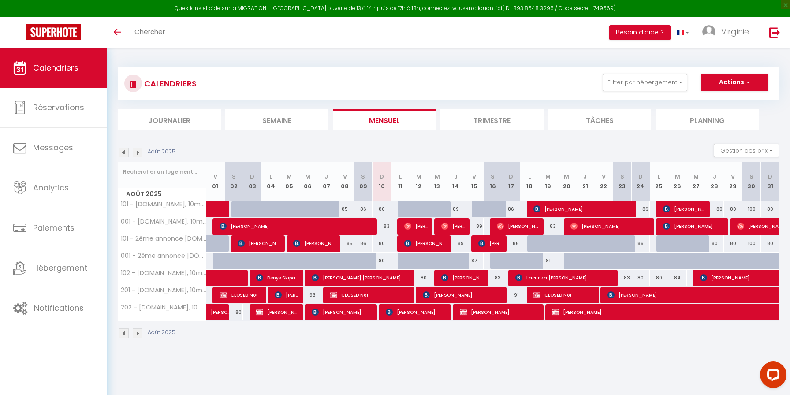
click at [139, 152] on img at bounding box center [138, 153] width 10 height 10
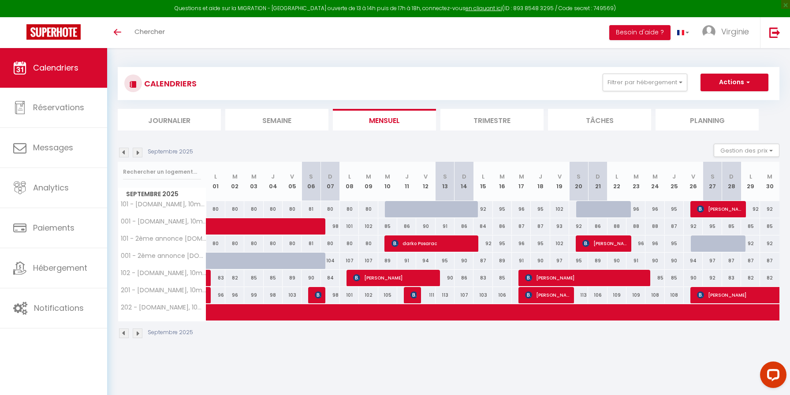
click at [124, 153] on img at bounding box center [124, 153] width 10 height 10
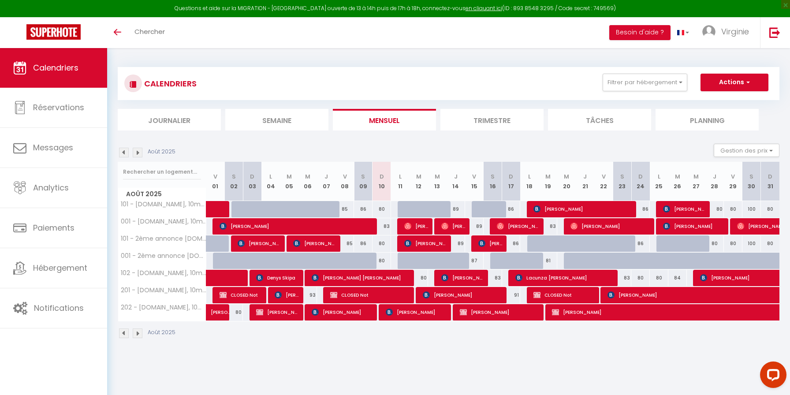
click at [137, 152] on img at bounding box center [138, 153] width 10 height 10
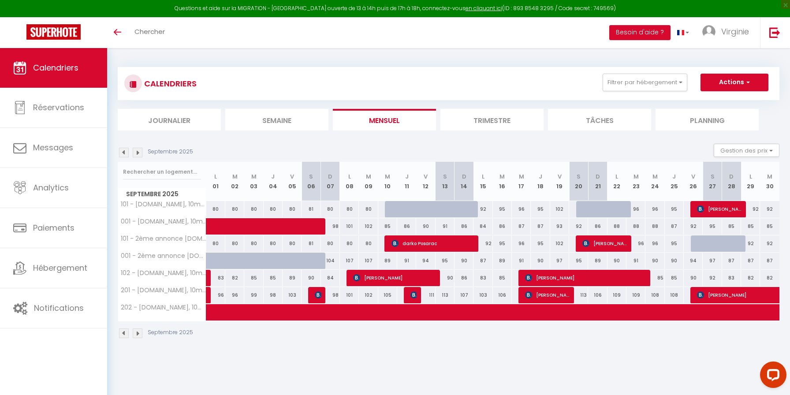
click at [137, 152] on img at bounding box center [138, 153] width 10 height 10
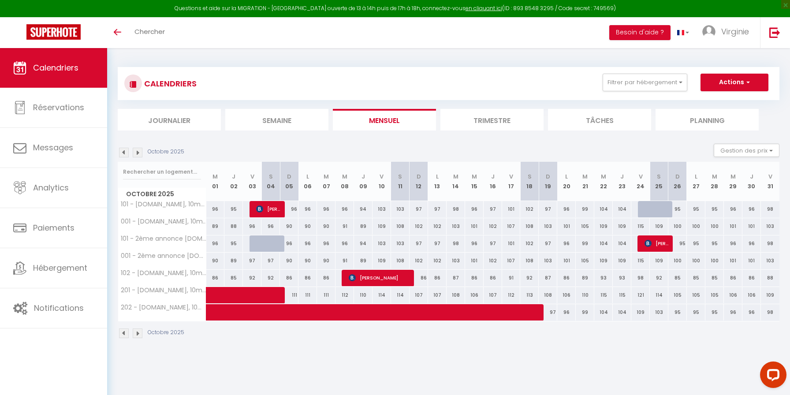
click at [124, 151] on img at bounding box center [124, 153] width 10 height 10
